Goal: Task Accomplishment & Management: Use online tool/utility

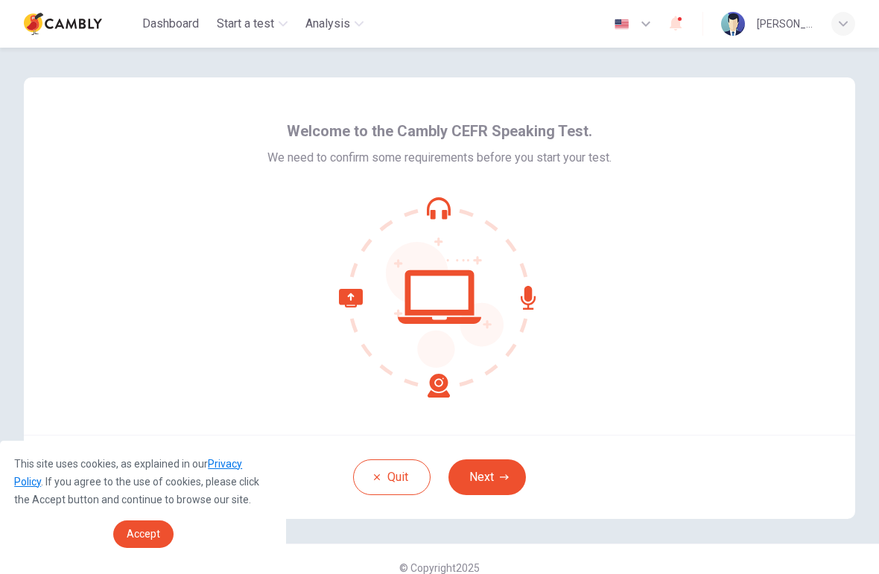
click at [488, 474] on button "Next" at bounding box center [486, 477] width 77 height 36
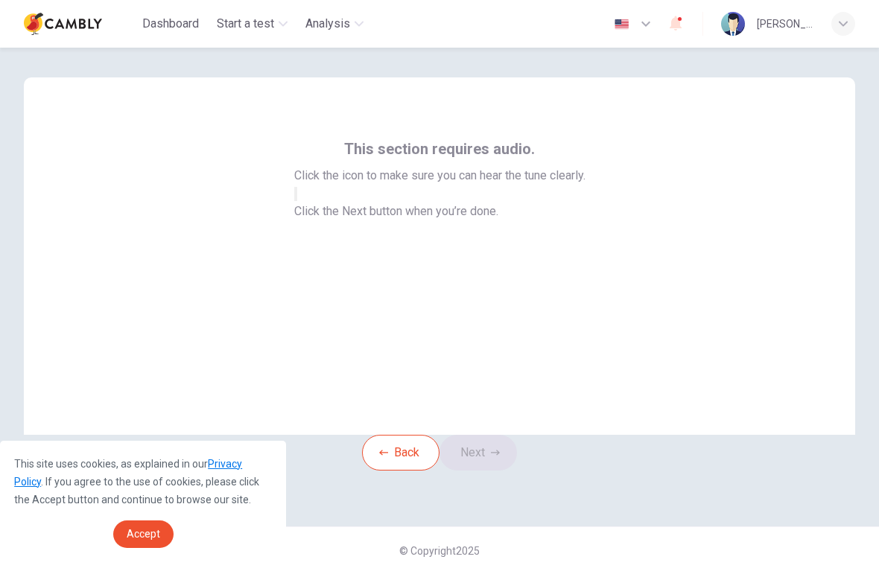
click at [296, 197] on icon "button" at bounding box center [296, 197] width 0 height 0
click at [486, 471] on button "Next" at bounding box center [477, 453] width 77 height 36
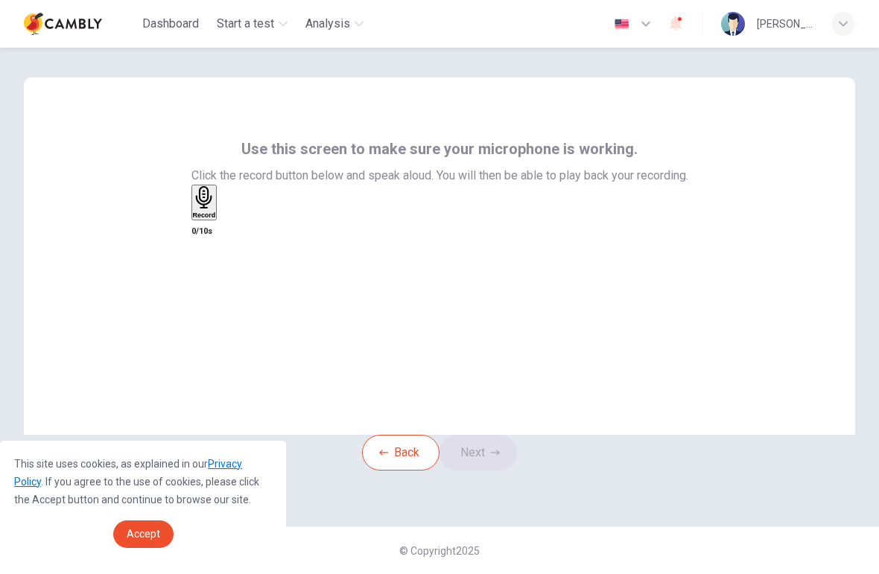
click at [216, 219] on div "Record" at bounding box center [204, 202] width 23 height 33
click at [208, 275] on div "Stop" at bounding box center [200, 246] width 15 height 120
click at [492, 471] on button "Next" at bounding box center [477, 453] width 77 height 36
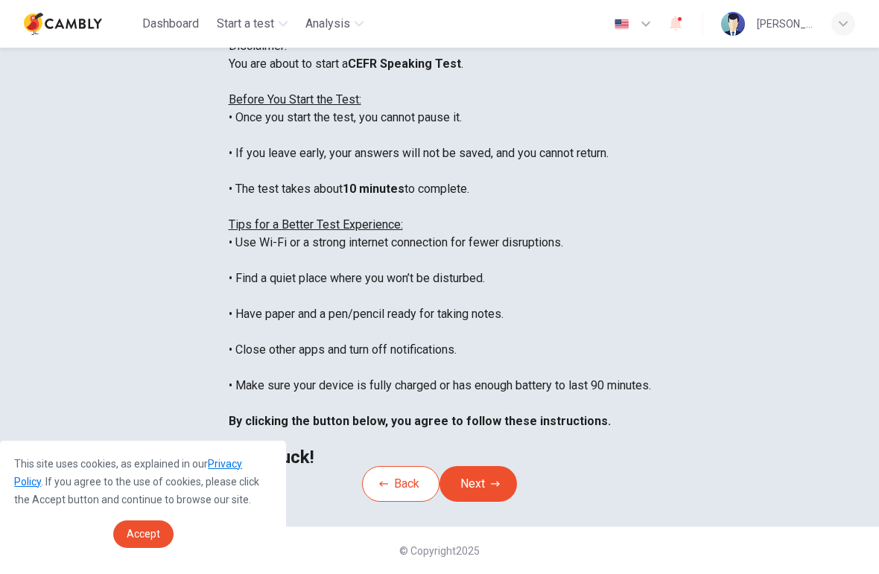
scroll to position [207, 0]
click at [486, 466] on button "Next" at bounding box center [477, 484] width 77 height 36
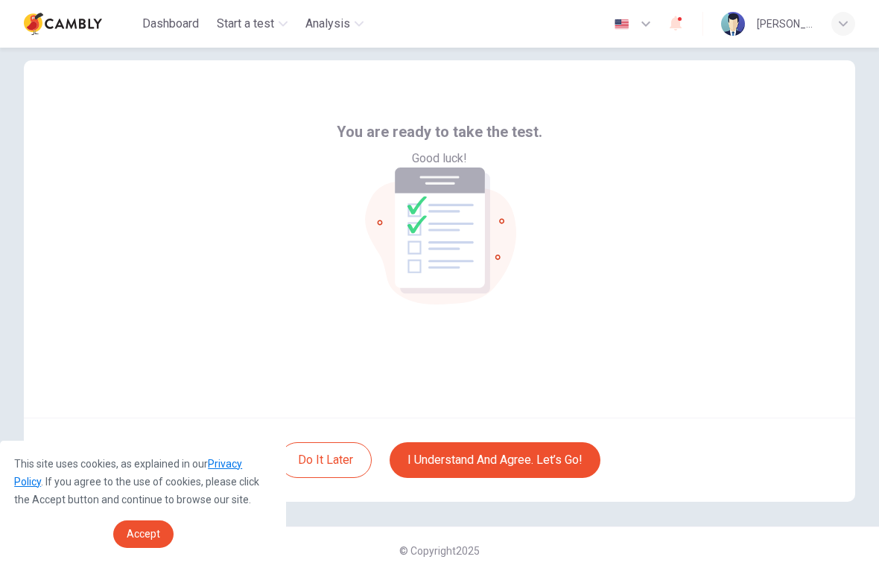
scroll to position [17, 0]
click at [527, 458] on button "I understand and agree. Let’s go!" at bounding box center [494, 460] width 211 height 36
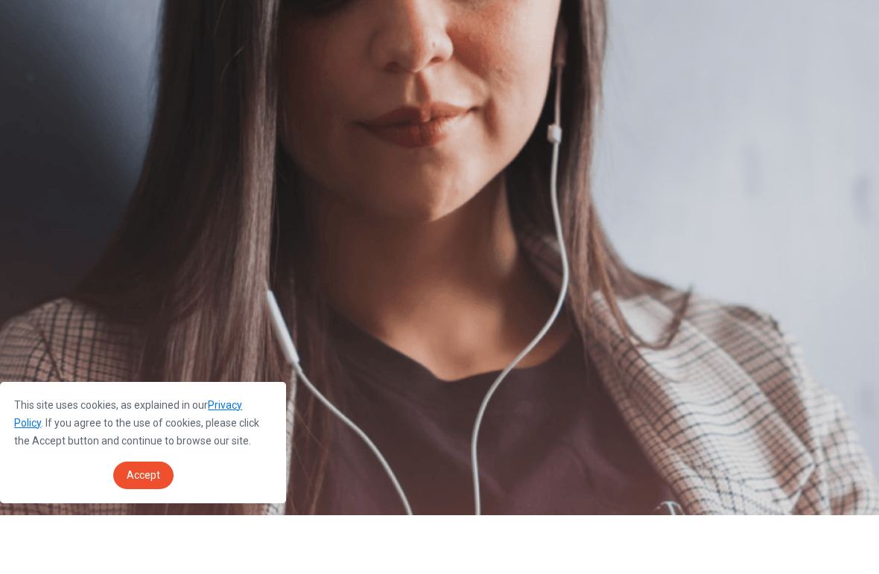
click at [42, 170] on button "Continue" at bounding box center [21, 198] width 42 height 56
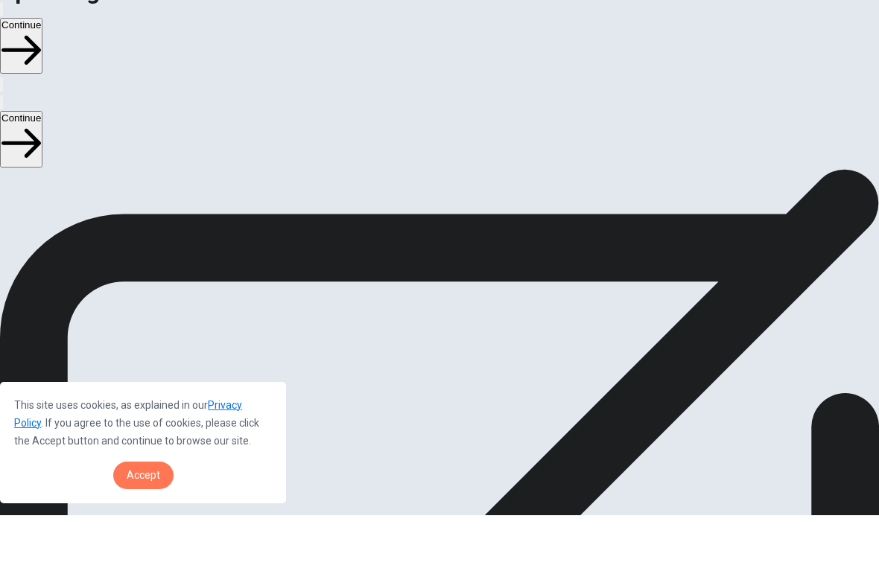
click at [155, 528] on span "Accept" at bounding box center [144, 534] width 34 height 12
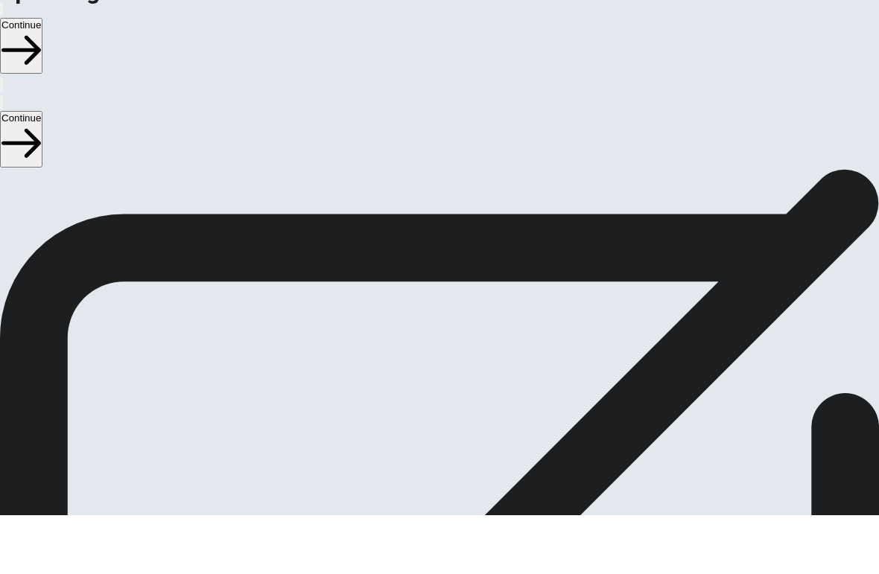
scroll to position [319, 0]
click at [421, 217] on icon "Play Audio" at bounding box center [421, 217] width 0 height 0
click at [439, 235] on icon "Pause Audio" at bounding box center [431, 226] width 16 height 18
click at [421, 217] on icon "Play Audio" at bounding box center [421, 217] width 0 height 0
click at [455, 200] on icon at bounding box center [439, 177] width 45 height 45
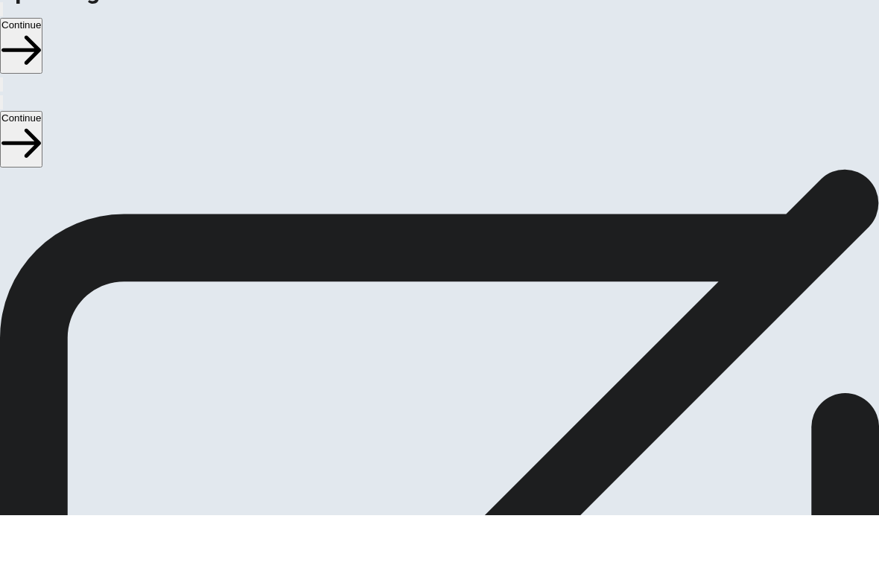
click at [457, 205] on div at bounding box center [439, 180] width 45 height 50
click at [421, 217] on icon "Play Audio" at bounding box center [421, 217] width 0 height 0
click at [420, 221] on button "Record Again" at bounding box center [418, 214] width 3 height 14
click at [452, 349] on span "Stop Recording" at bounding box center [439, 334] width 53 height 32
click at [423, 221] on button "Play Audio" at bounding box center [421, 214] width 3 height 14
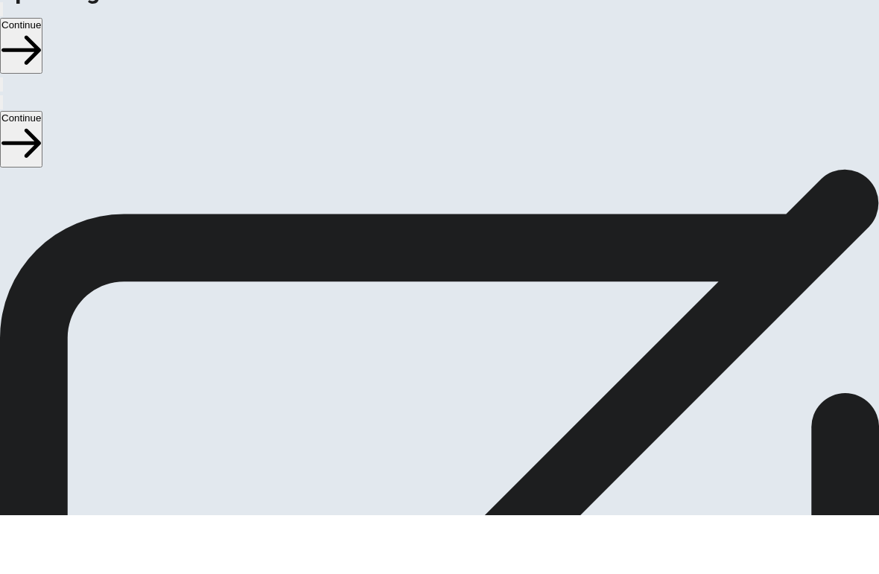
scroll to position [0, 0]
click at [42, 170] on button "Continue" at bounding box center [21, 198] width 42 height 56
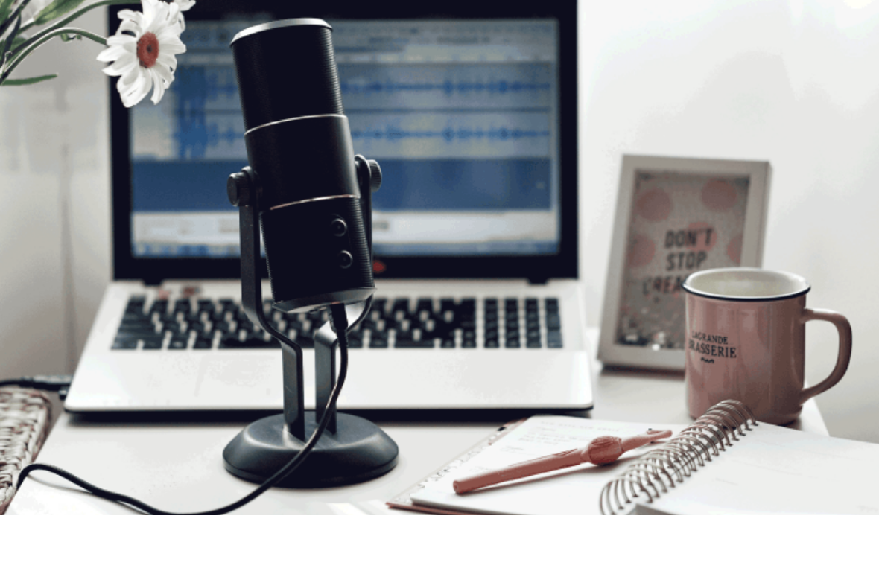
click at [42, 170] on button "Continue" at bounding box center [21, 198] width 42 height 56
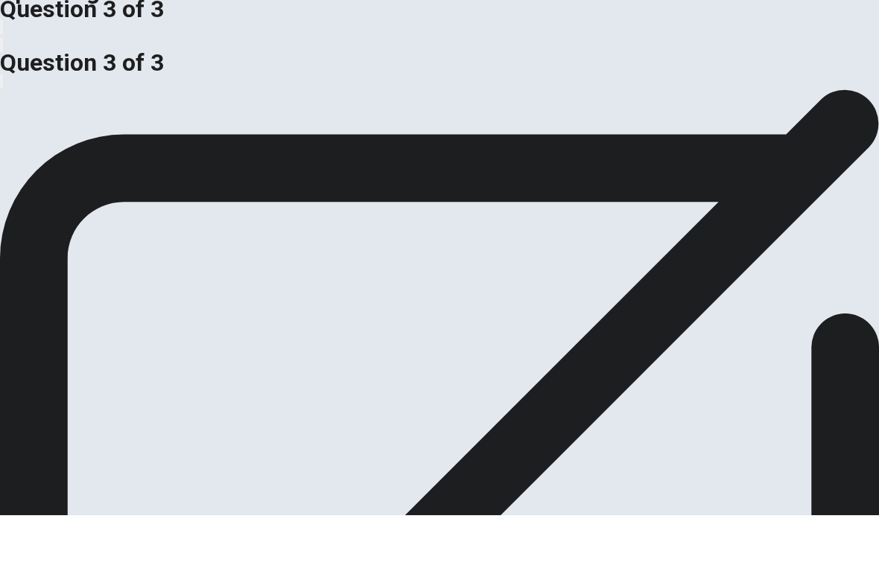
scroll to position [55, 0]
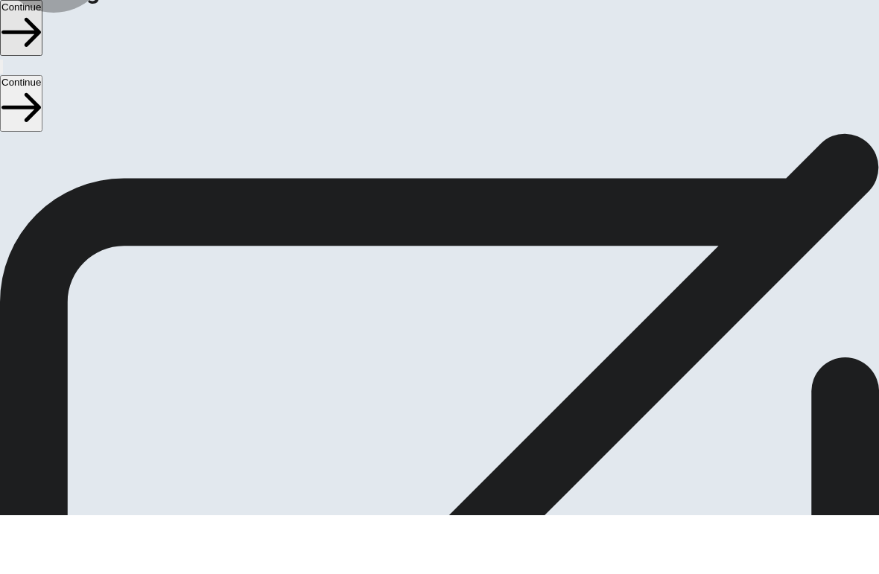
click at [42, 134] on button "Continue" at bounding box center [21, 162] width 42 height 56
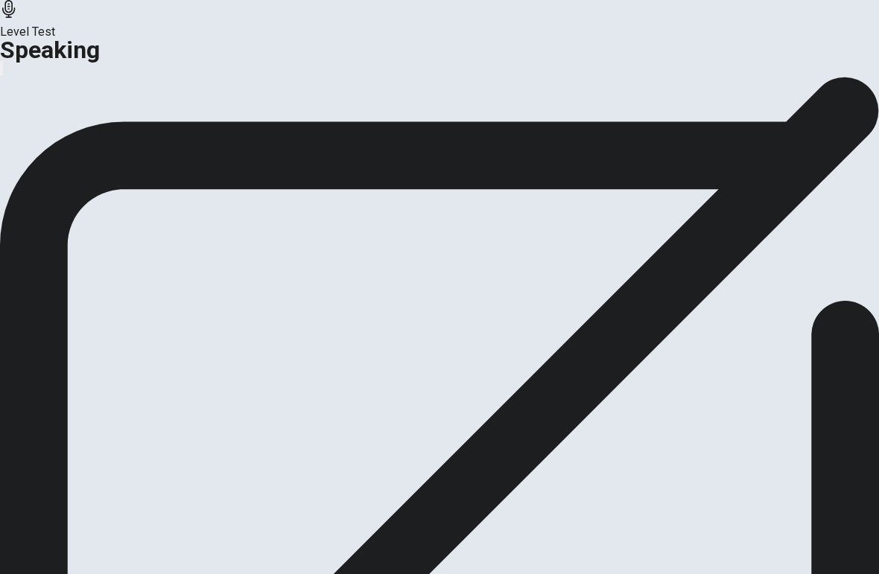
click at [58, 186] on button "Analysis" at bounding box center [29, 176] width 58 height 20
